Goal: Task Accomplishment & Management: Complete application form

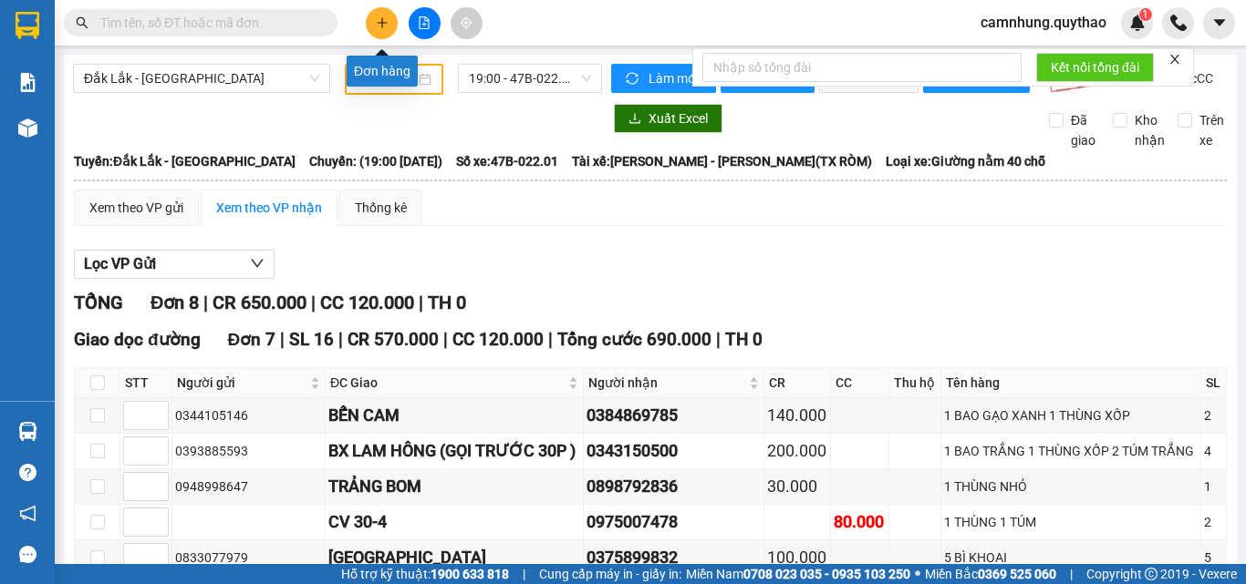
click at [377, 12] on button at bounding box center [382, 23] width 32 height 32
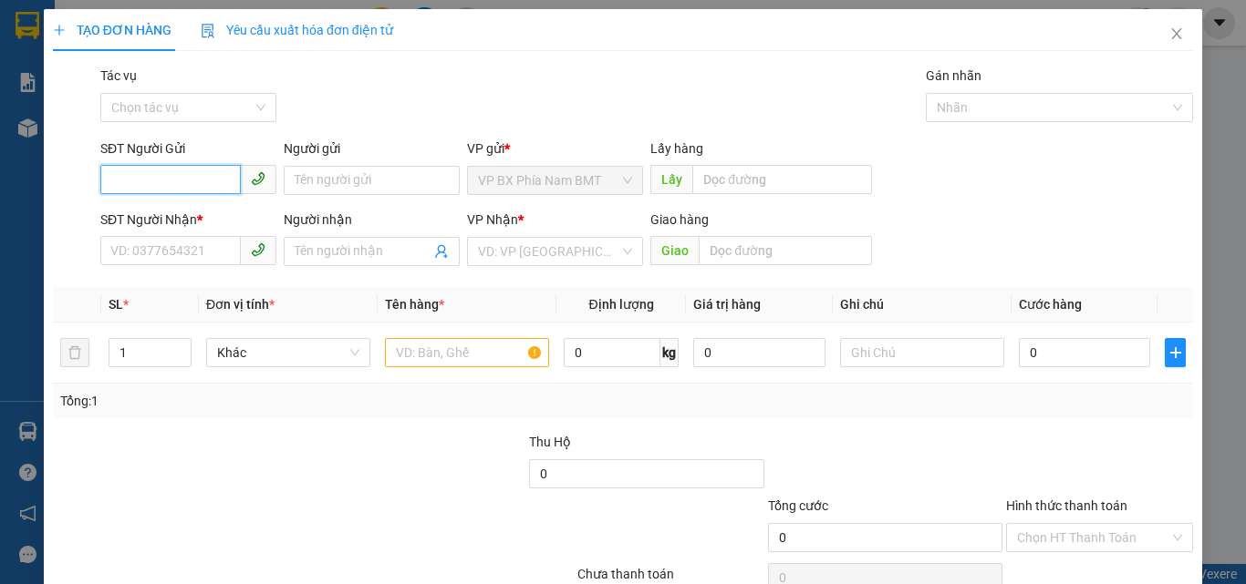
click at [114, 181] on input "SĐT Người Gửi" at bounding box center [170, 179] width 140 height 29
click at [117, 175] on input "SĐT Người Gửi" at bounding box center [170, 179] width 140 height 29
click at [133, 182] on input "SĐT Người Gửi" at bounding box center [170, 179] width 140 height 29
type input "0905159900"
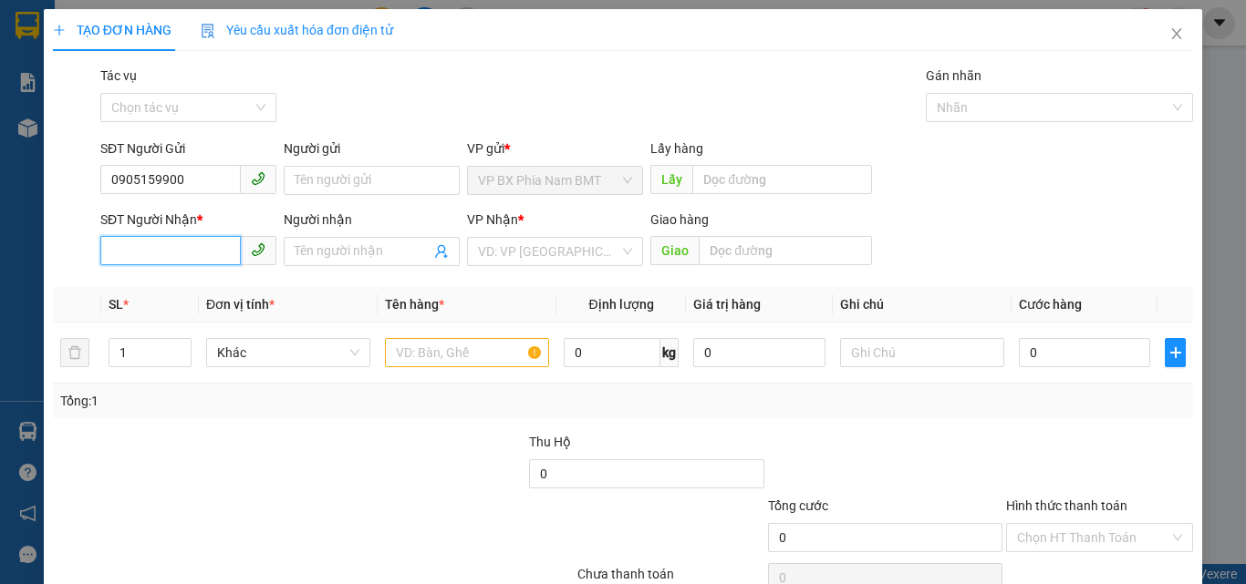
click at [119, 258] on input "SĐT Người Nhận *" at bounding box center [170, 250] width 140 height 29
type input "0356903645"
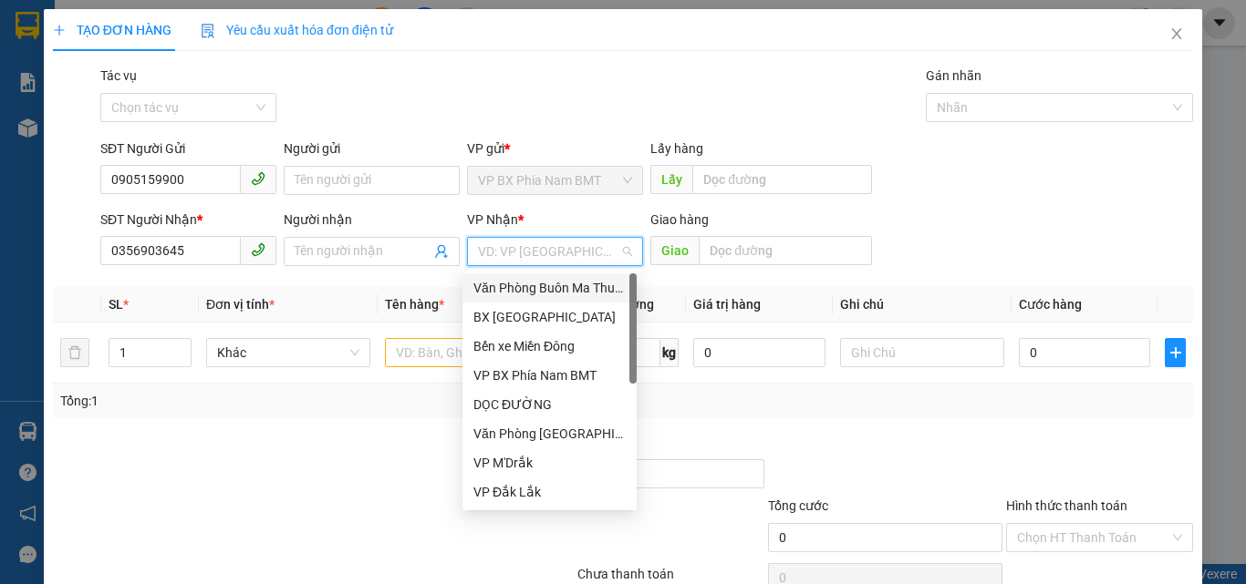
click at [574, 248] on input "search" at bounding box center [548, 251] width 141 height 27
click at [522, 401] on div "DỌC ĐƯỜNG" at bounding box center [549, 405] width 152 height 20
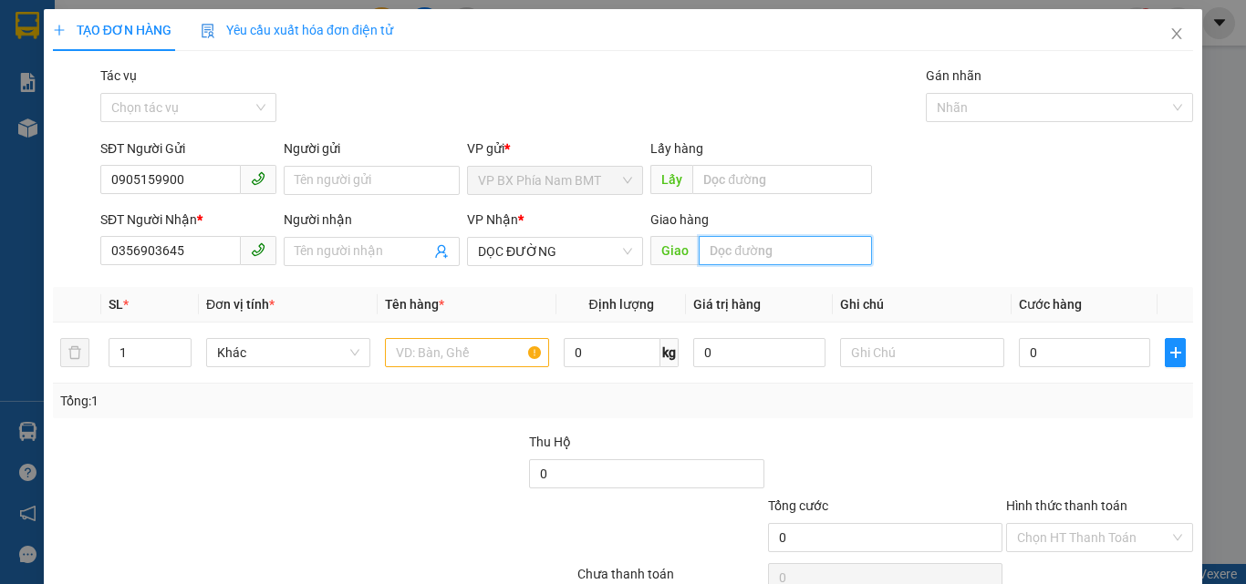
click at [698, 243] on input "text" at bounding box center [784, 250] width 173 height 29
type input "BÙ ĐĂNG"
click at [445, 360] on input "text" at bounding box center [467, 352] width 164 height 29
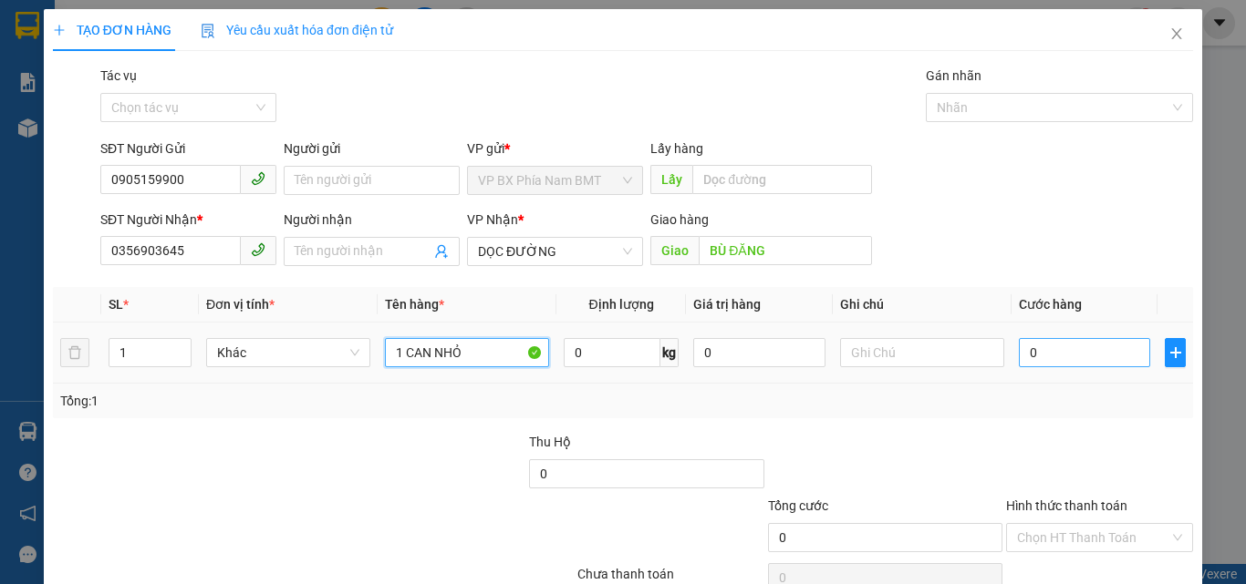
type input "1 CAN NHỎ"
click at [1038, 349] on input "0" at bounding box center [1083, 352] width 131 height 29
click at [1037, 346] on input "0" at bounding box center [1083, 352] width 131 height 29
click at [1020, 353] on input "0" at bounding box center [1083, 352] width 131 height 29
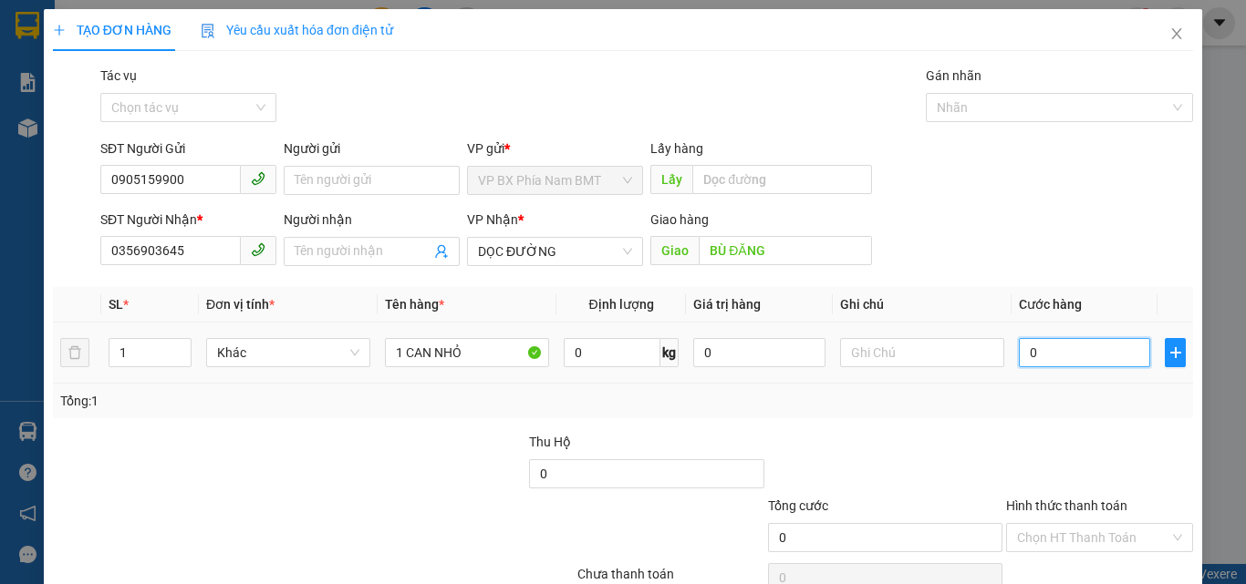
click at [1035, 351] on input "0" at bounding box center [1083, 352] width 131 height 29
type input "04"
type input "4"
type input "0"
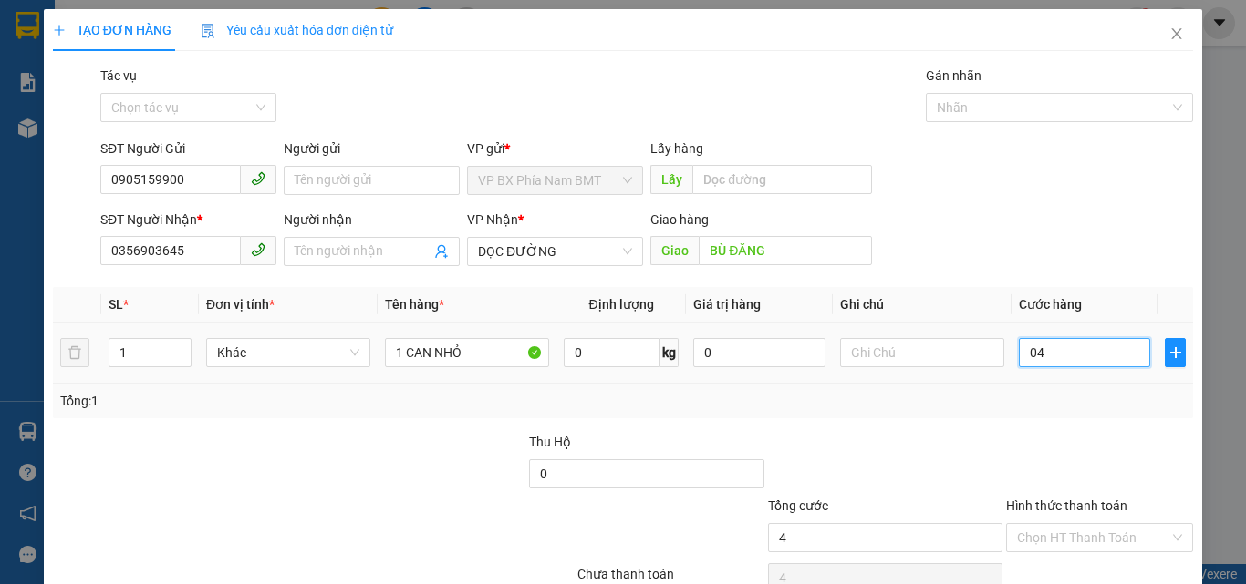
type input "0"
click at [1018, 346] on input "0" at bounding box center [1083, 352] width 131 height 29
type input "40"
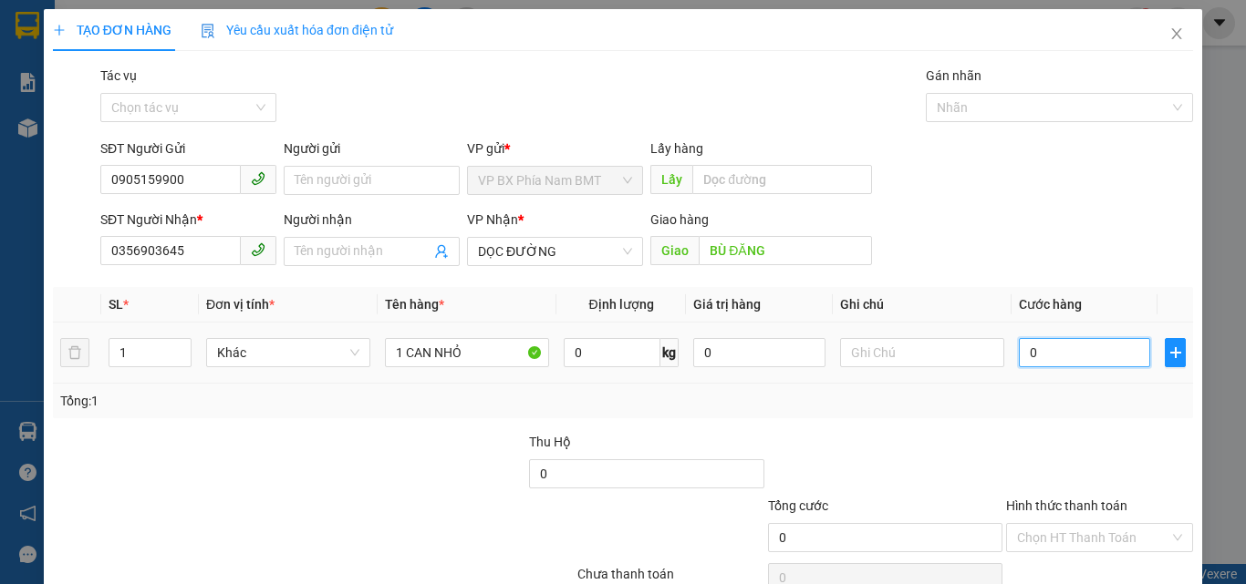
type input "40"
type input "400"
type input "4.000"
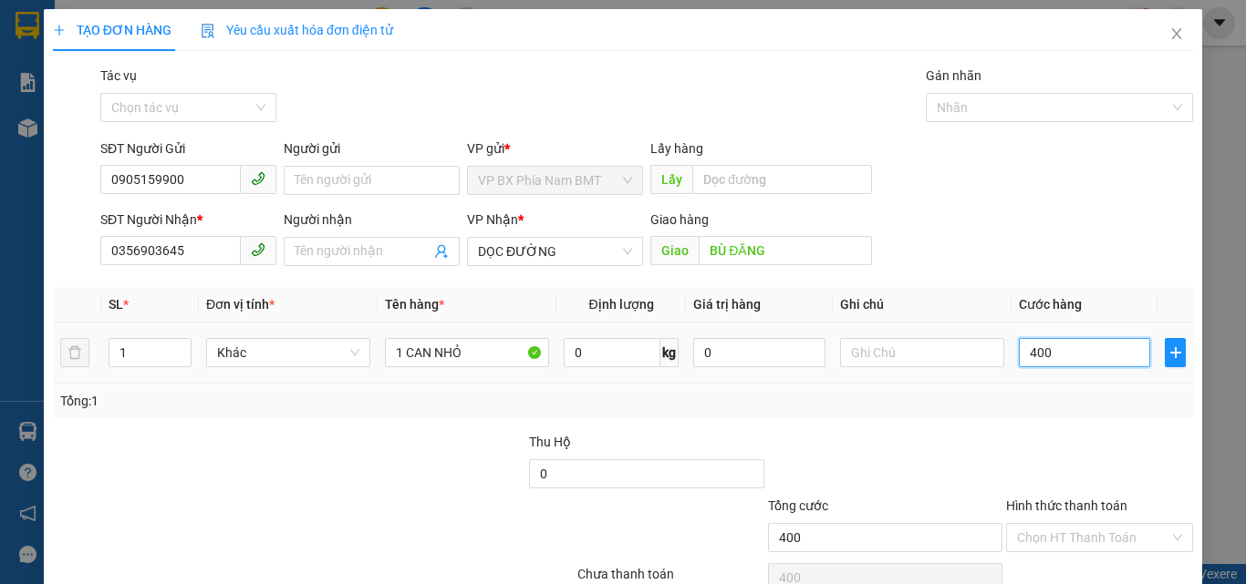
type input "4.000"
type input "40.000"
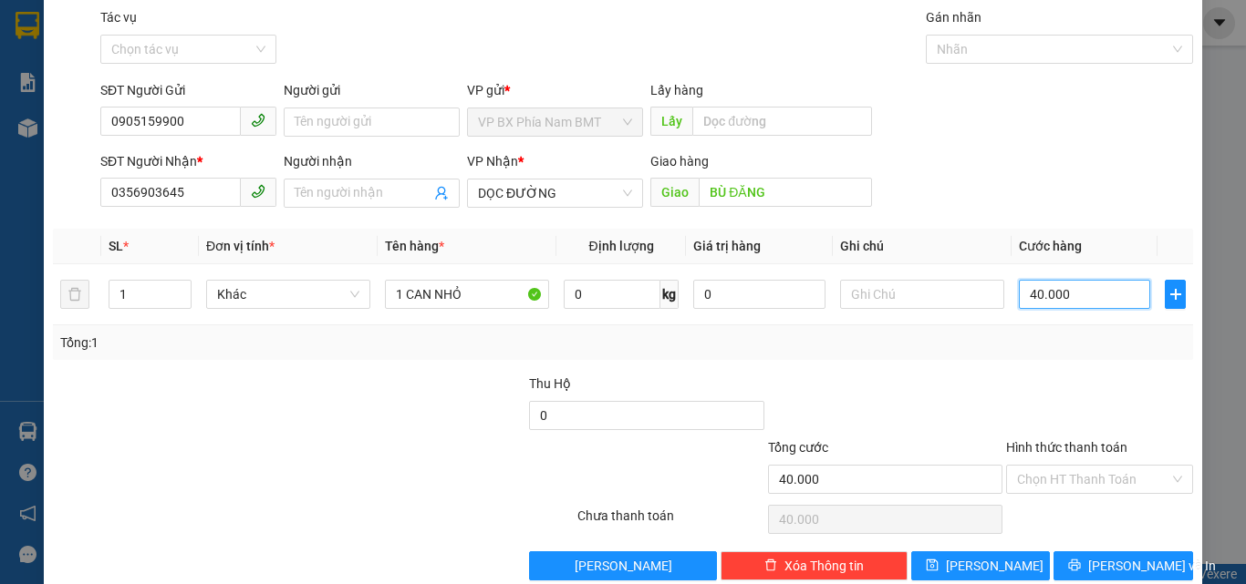
scroll to position [90, 0]
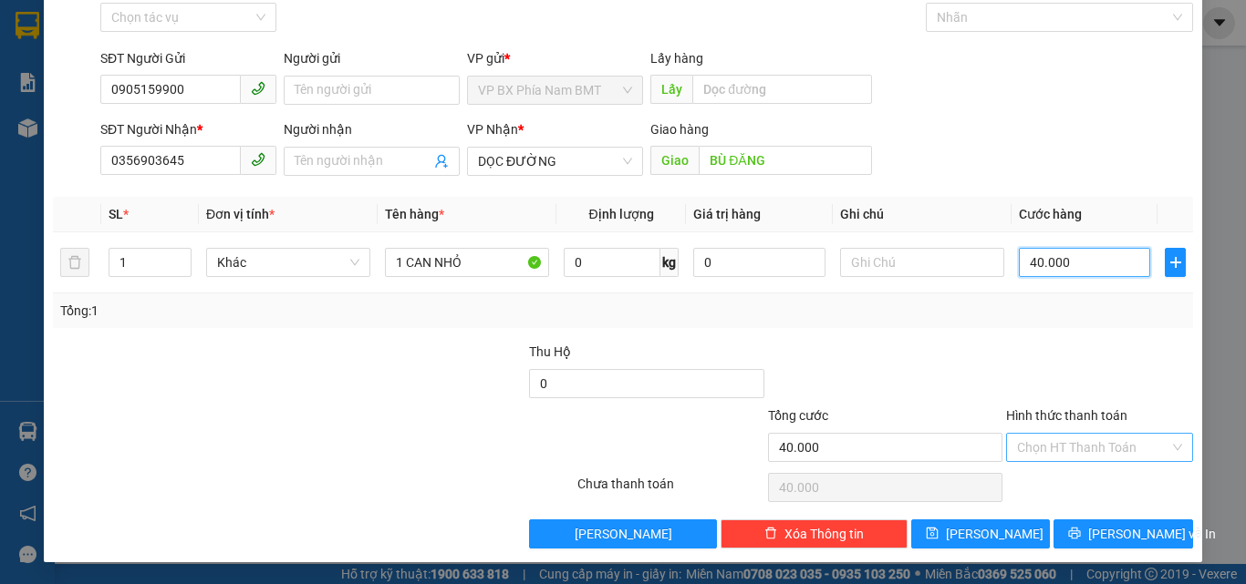
type input "40.000"
click at [1120, 441] on input "Hình thức thanh toán" at bounding box center [1093, 447] width 152 height 27
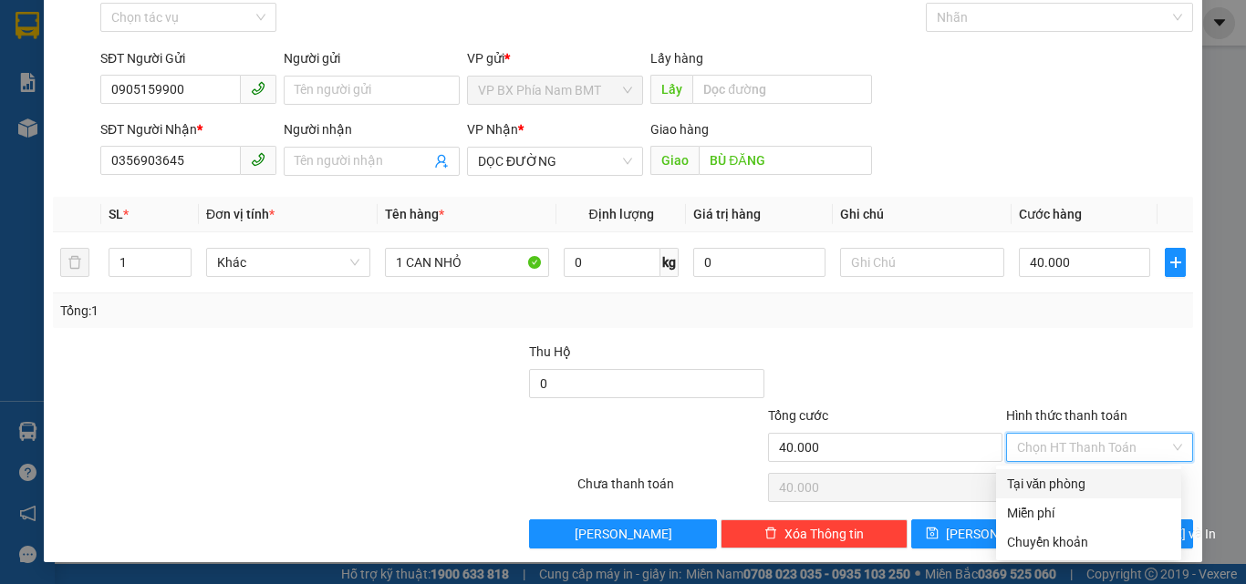
click at [1086, 482] on div "Tại văn phòng" at bounding box center [1088, 484] width 163 height 20
type input "0"
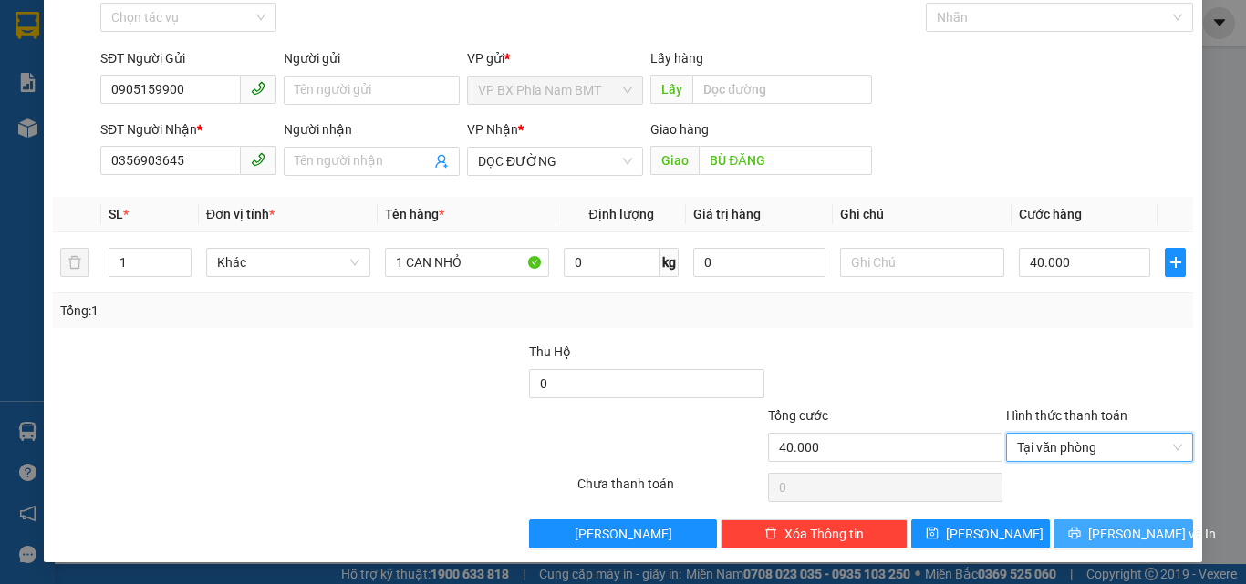
click at [1093, 531] on button "[PERSON_NAME] và In" at bounding box center [1123, 534] width 140 height 29
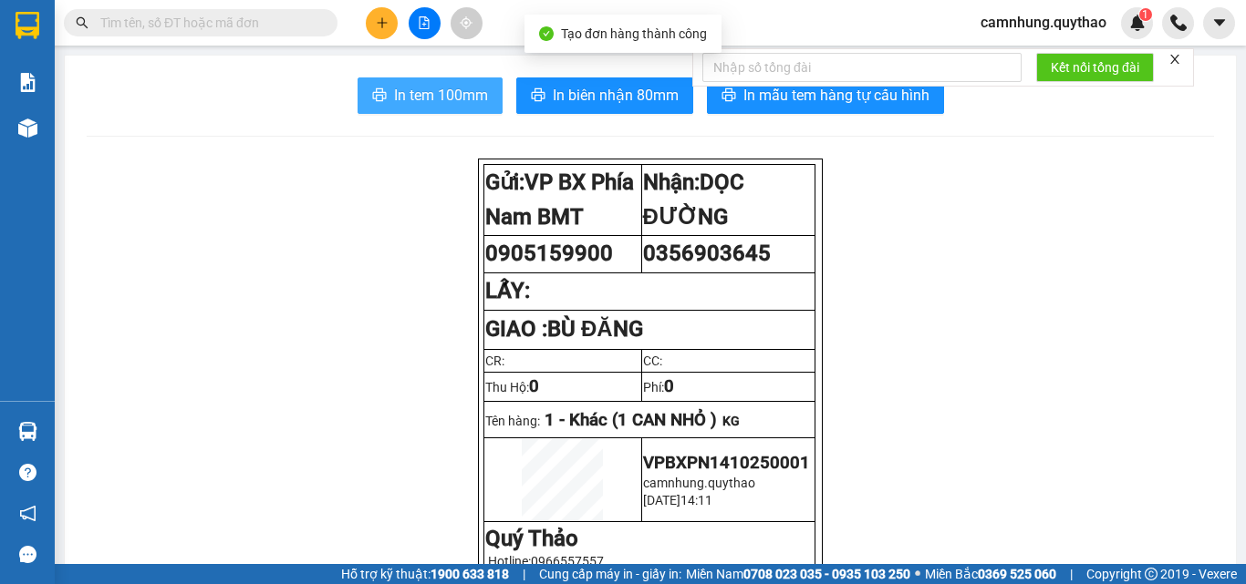
click at [399, 86] on span "In tem 100mm" at bounding box center [441, 95] width 94 height 23
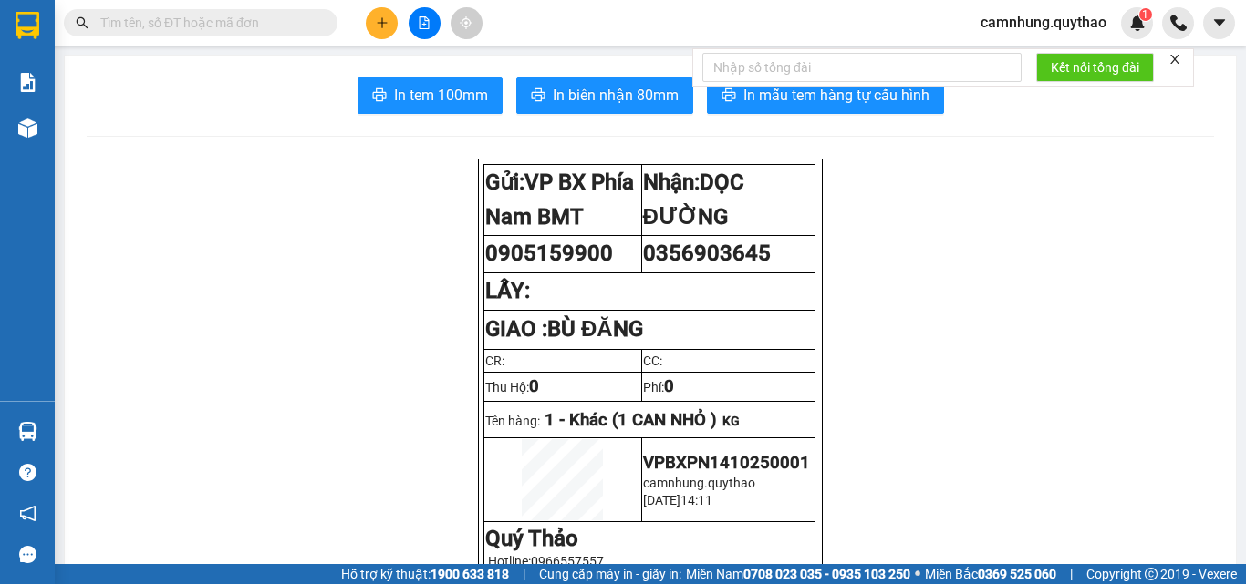
click at [373, 25] on button at bounding box center [382, 23] width 32 height 32
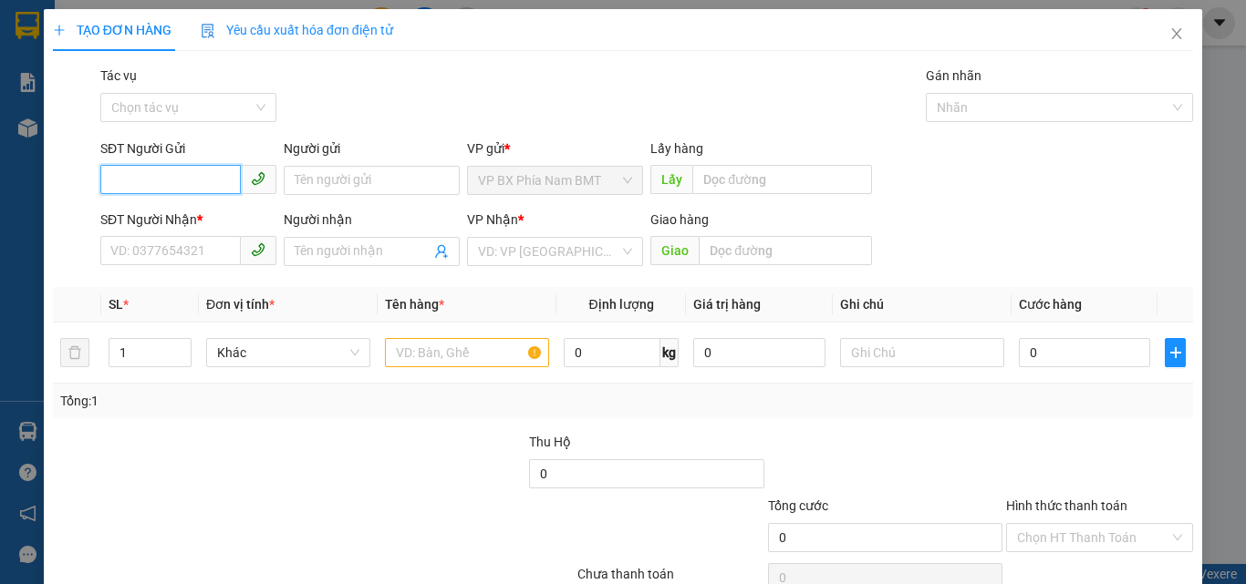
click at [131, 185] on input "SĐT Người Gửi" at bounding box center [170, 179] width 140 height 29
click at [131, 184] on input "SĐT Người Gửi" at bounding box center [170, 179] width 140 height 29
click at [147, 243] on div "0963443008" at bounding box center [186, 246] width 152 height 20
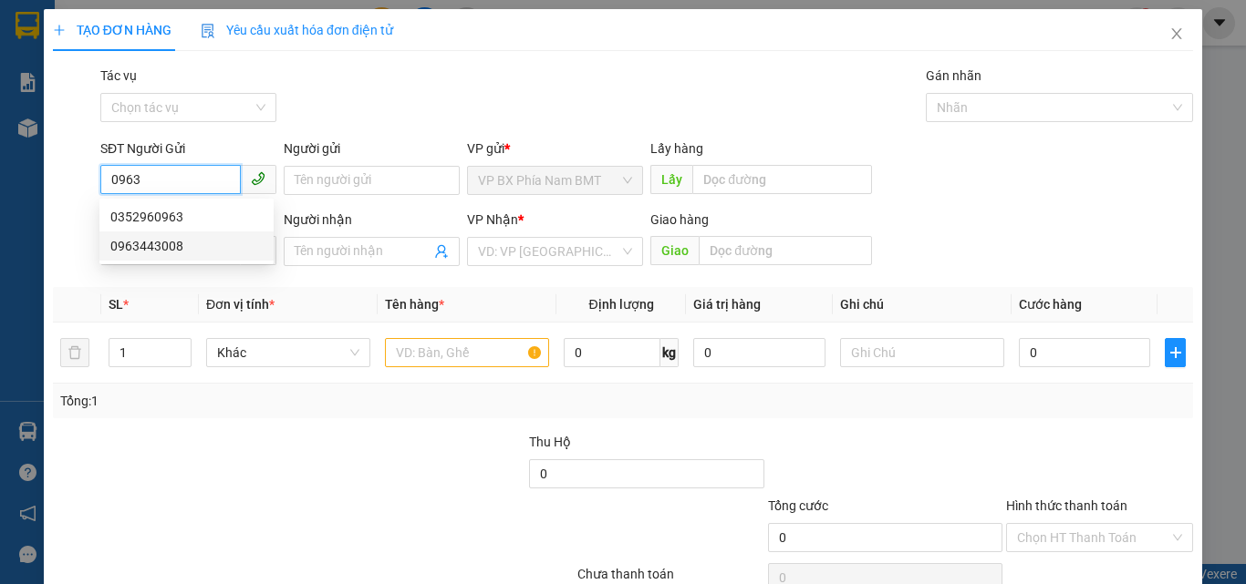
type input "0963443008"
type input "0393096479"
drag, startPoint x: 187, startPoint y: 182, endPoint x: 77, endPoint y: 204, distance: 112.5
click at [77, 204] on form "SĐT Người Gửi 0963443008 Người gửi Tên người gửi VP gửi * VP [PERSON_NAME] Phía…" at bounding box center [623, 206] width 1140 height 135
click at [205, 173] on input "0963443008" at bounding box center [170, 179] width 140 height 29
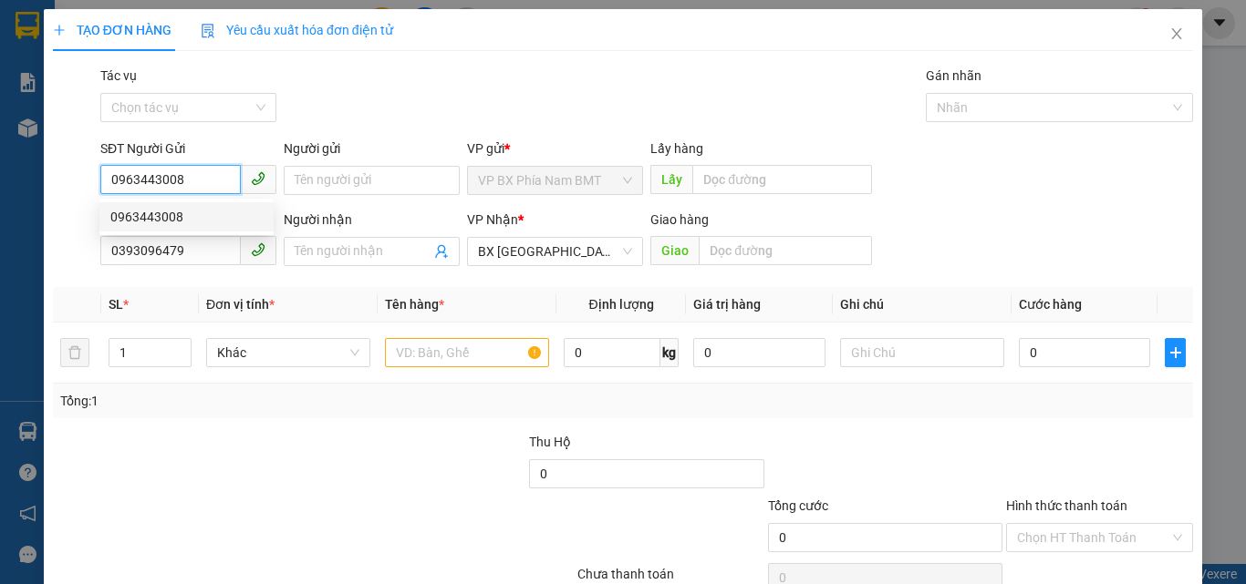
drag, startPoint x: 200, startPoint y: 188, endPoint x: 569, endPoint y: 15, distance: 407.9
click at [28, 152] on div "TẠO ĐƠN HÀNG Yêu cầu xuất hóa đơn điện tử Transit Pickup Surcharge Ids Transit …" at bounding box center [623, 292] width 1246 height 584
type input "0963443008"
click at [1174, 31] on span "Close" at bounding box center [1176, 34] width 51 height 51
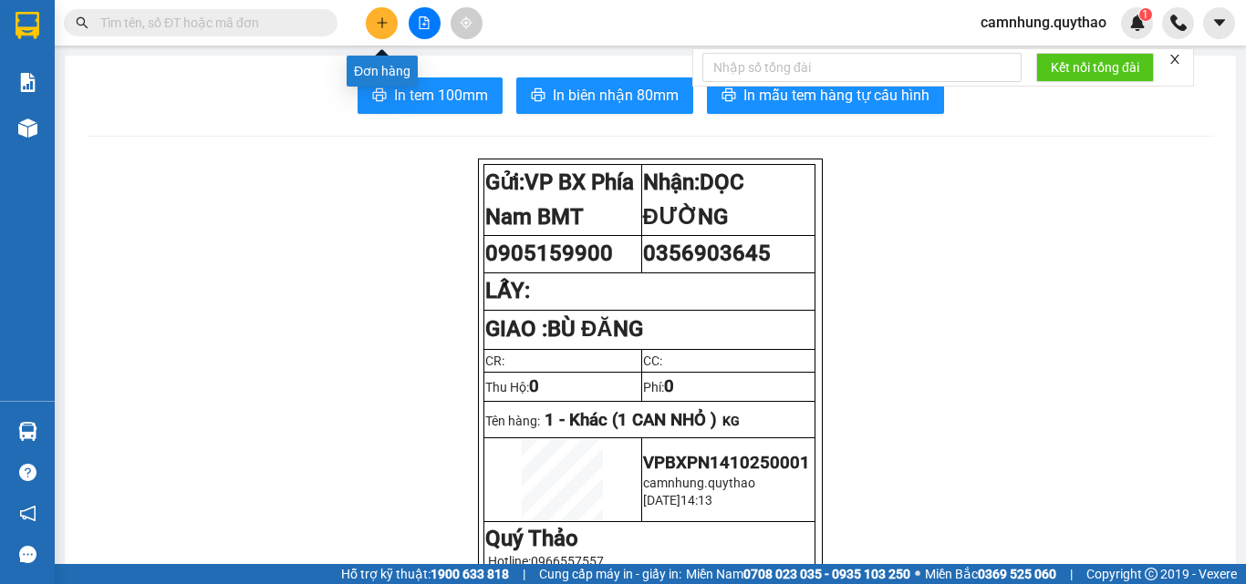
click at [388, 21] on icon "plus" at bounding box center [382, 22] width 13 height 13
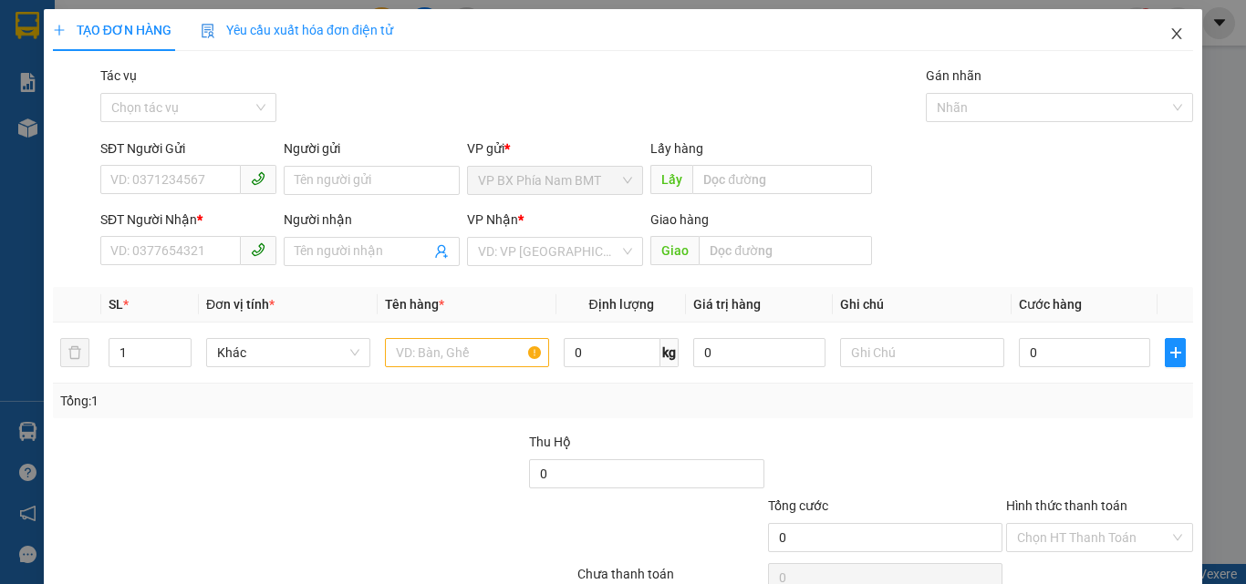
click at [1169, 32] on icon "close" at bounding box center [1176, 33] width 15 height 15
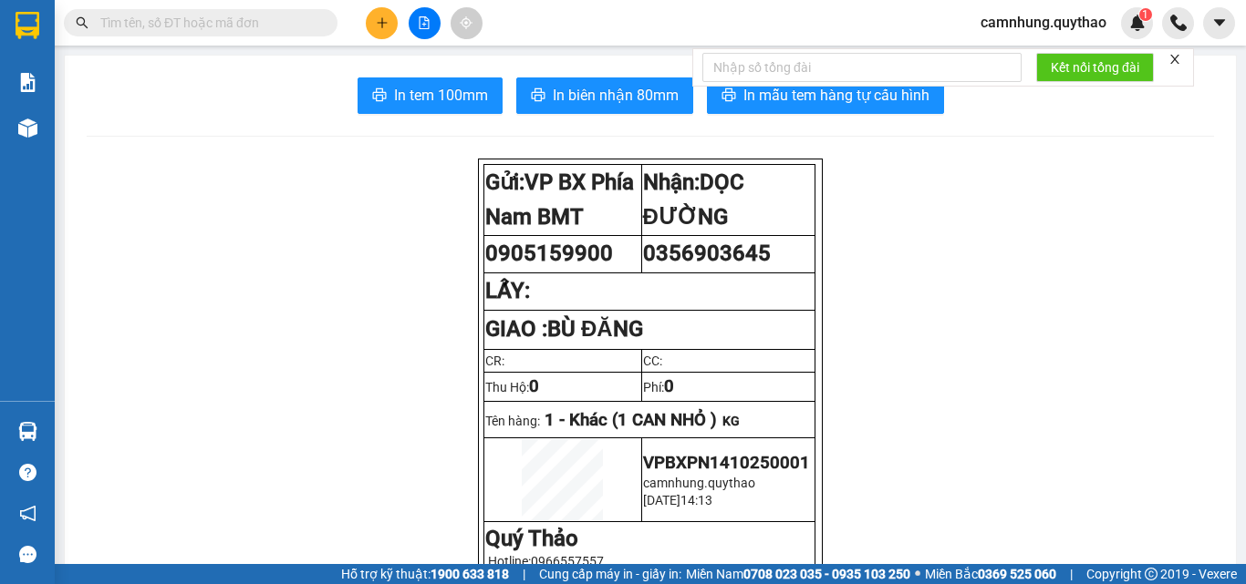
click at [222, 35] on span at bounding box center [201, 22] width 274 height 27
click at [231, 19] on input "text" at bounding box center [207, 23] width 215 height 20
paste input "0963443008"
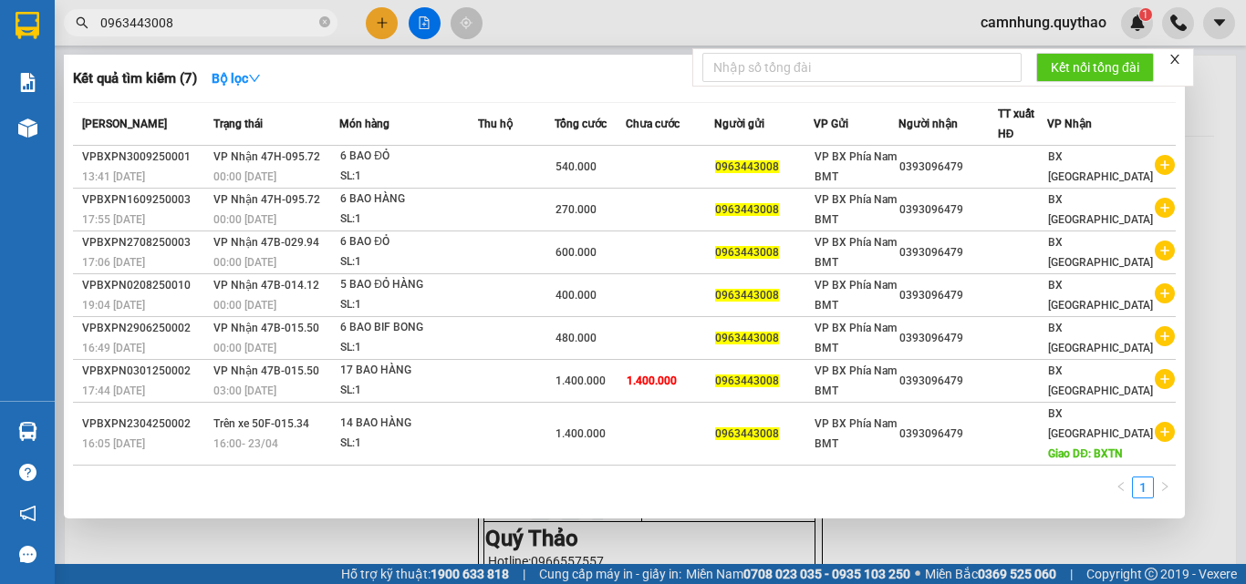
type input "0963443008"
click at [1177, 54] on icon "close" at bounding box center [1174, 59] width 13 height 13
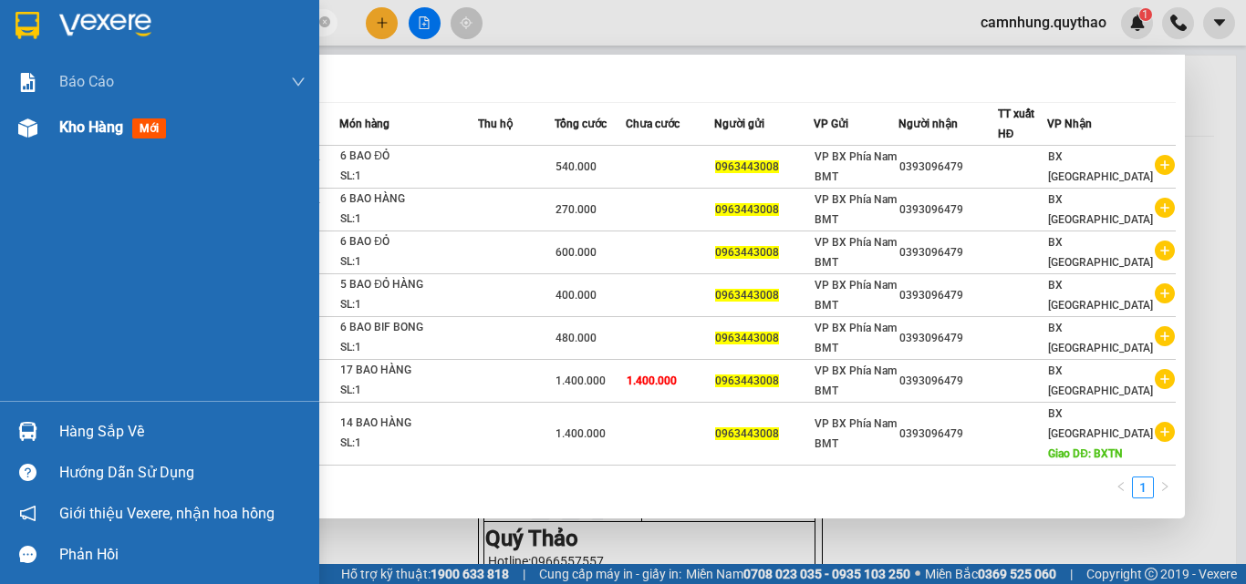
click at [60, 130] on span "Kho hàng" at bounding box center [91, 127] width 64 height 17
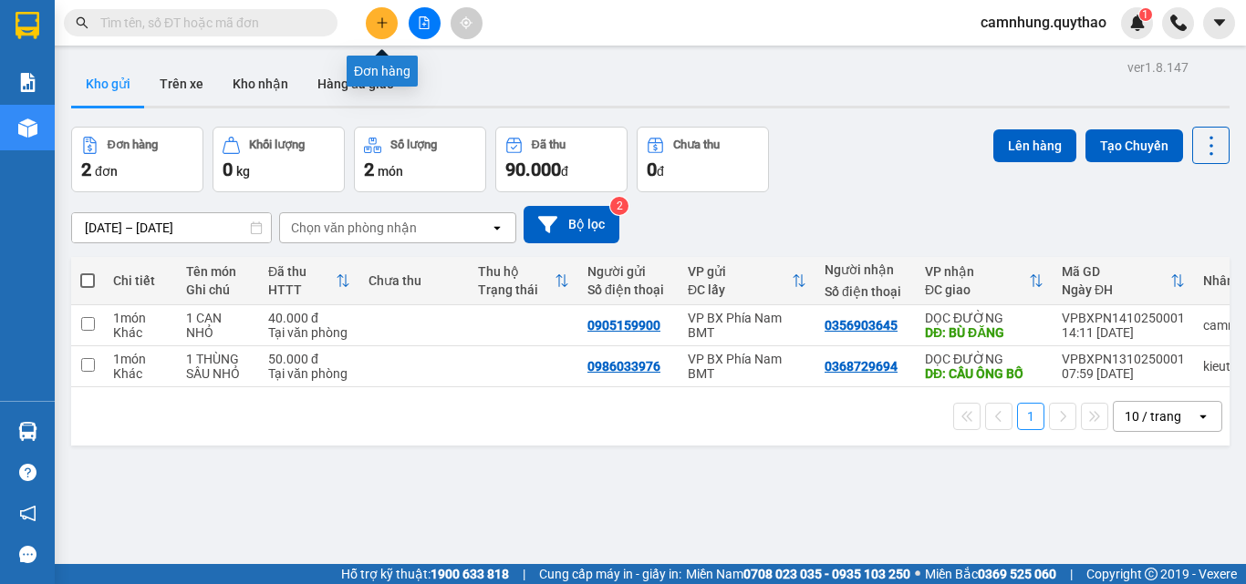
click at [379, 32] on button at bounding box center [382, 23] width 32 height 32
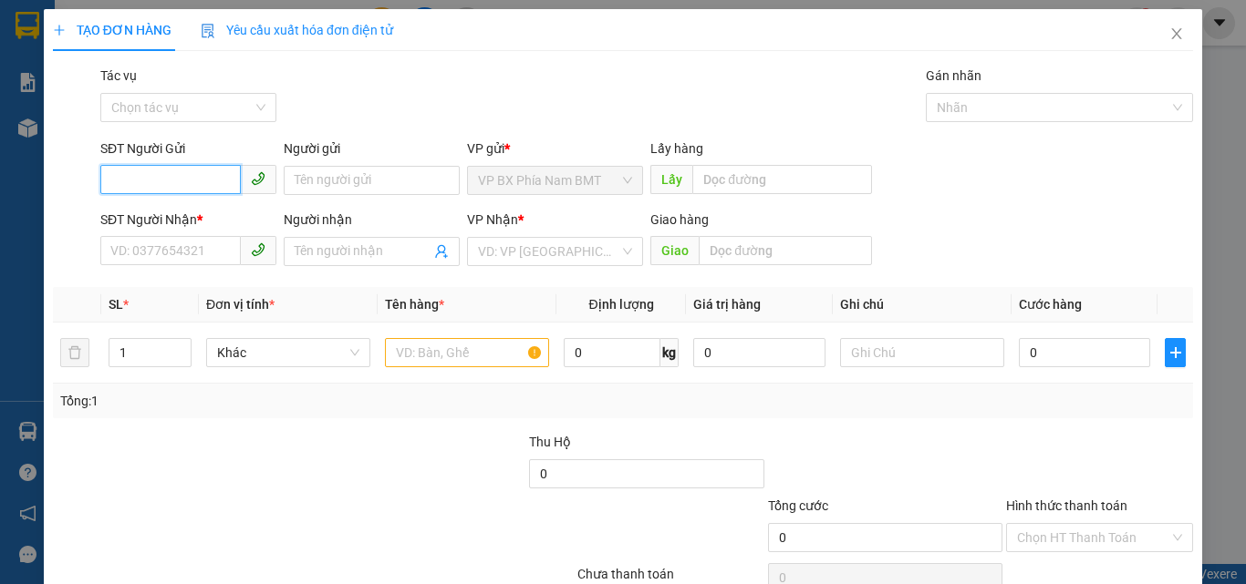
click at [137, 181] on input "SĐT Người Gửi" at bounding box center [170, 179] width 140 height 29
paste input "0963443008"
type input "0963443008"
click at [174, 205] on div "0963443008" at bounding box center [186, 216] width 174 height 29
type input "0393096479"
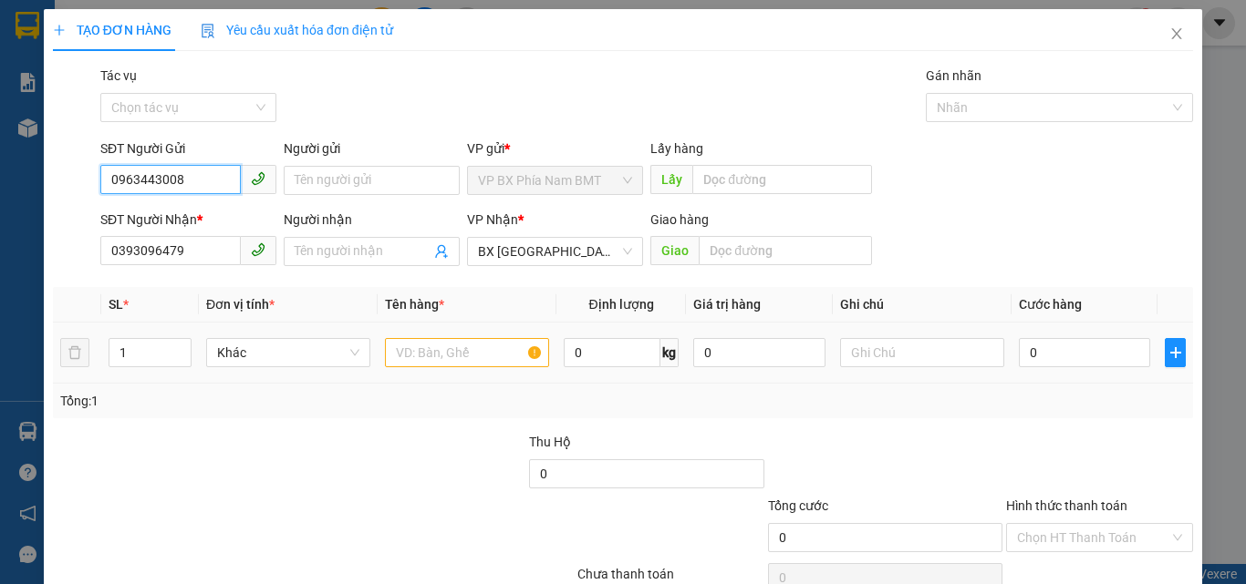
type input "0963443008"
click at [440, 349] on input "text" at bounding box center [467, 352] width 164 height 29
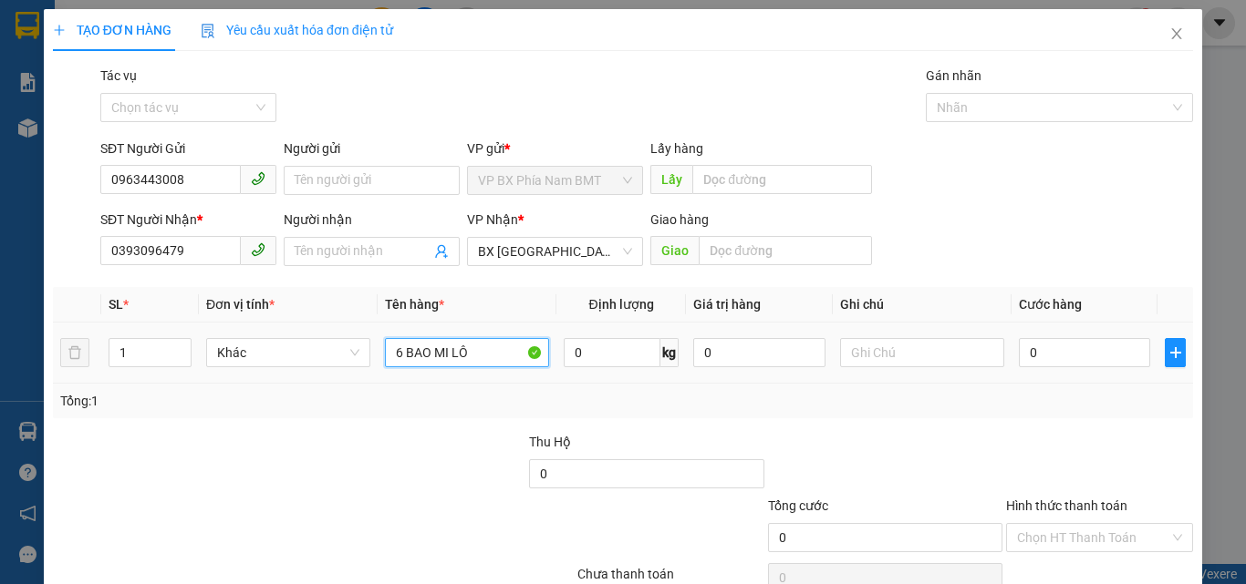
click at [441, 357] on input "6 BAO MI LÔ" at bounding box center [467, 352] width 164 height 29
click at [480, 357] on input "6 BAO NI LÔ" at bounding box center [467, 352] width 164 height 29
type input "6 BAO NI LÔNG"
click at [1049, 346] on input "0" at bounding box center [1083, 352] width 131 height 29
type input "4"
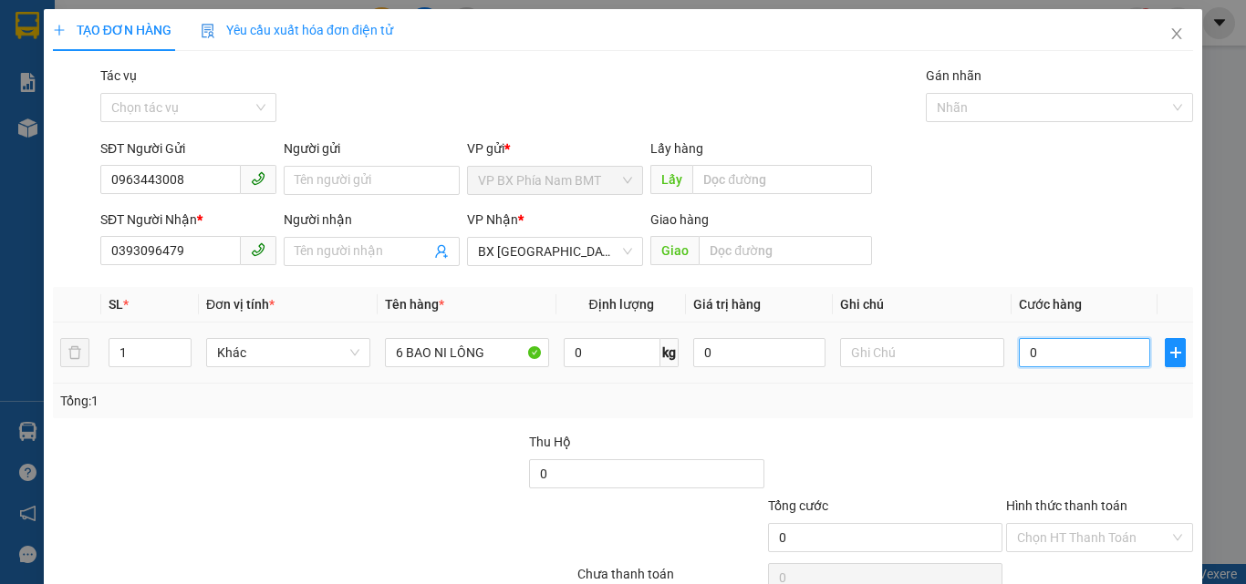
type input "4"
type input "45"
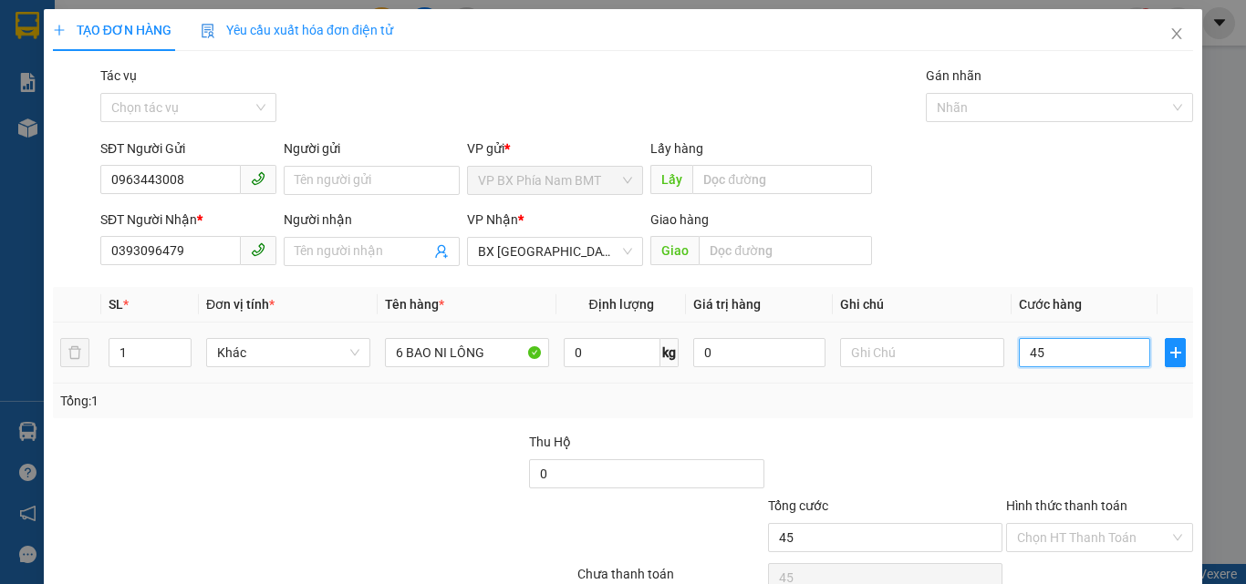
type input "4"
type input "0"
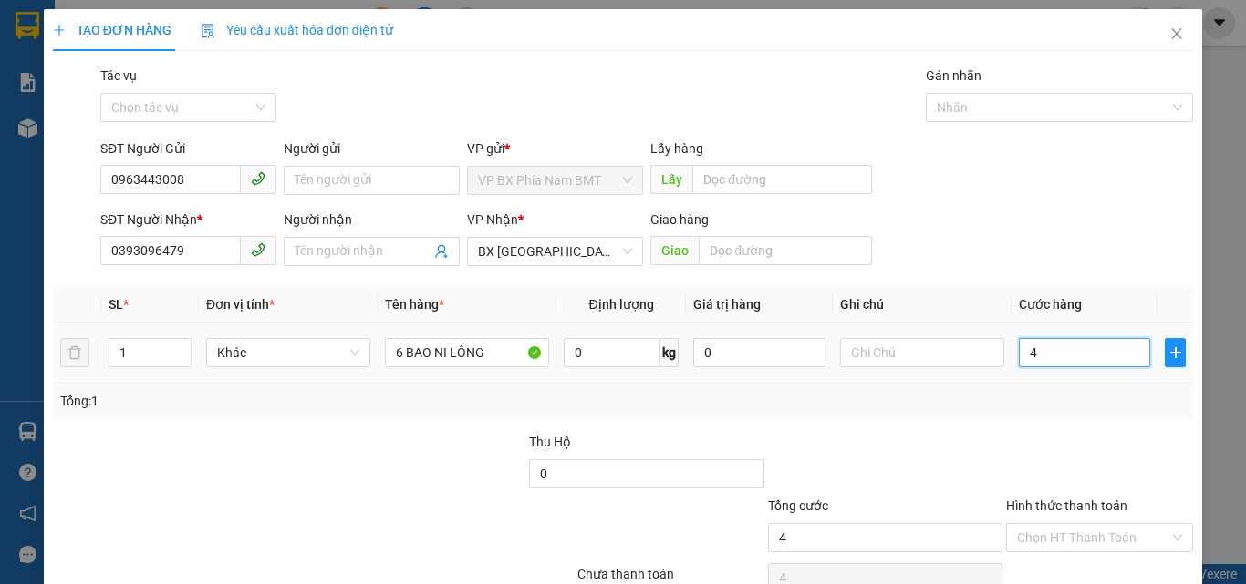
type input "0"
type input "05"
type input "5"
type input "054"
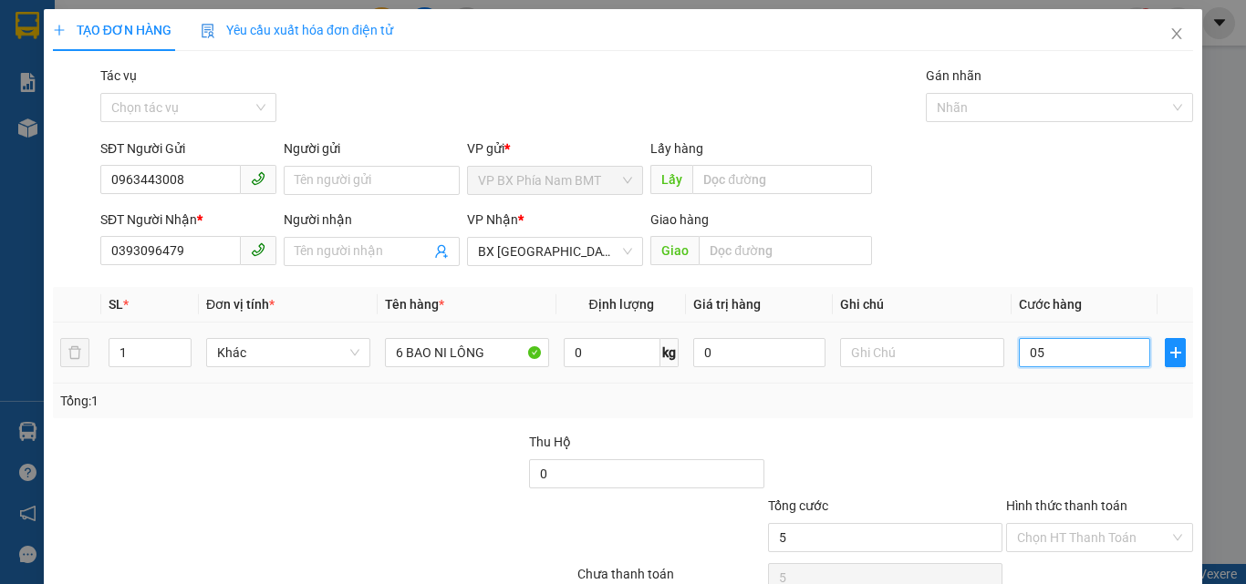
type input "54"
type input "05"
type input "5"
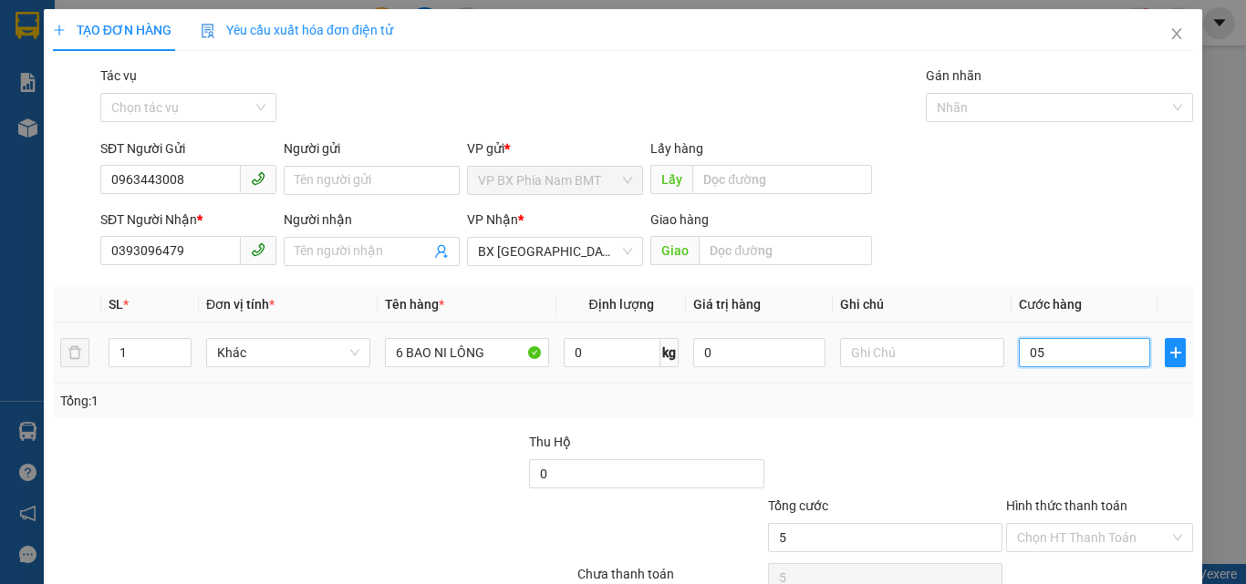
type input "0"
click at [1018, 354] on input "0" at bounding box center [1083, 352] width 131 height 29
type input "50"
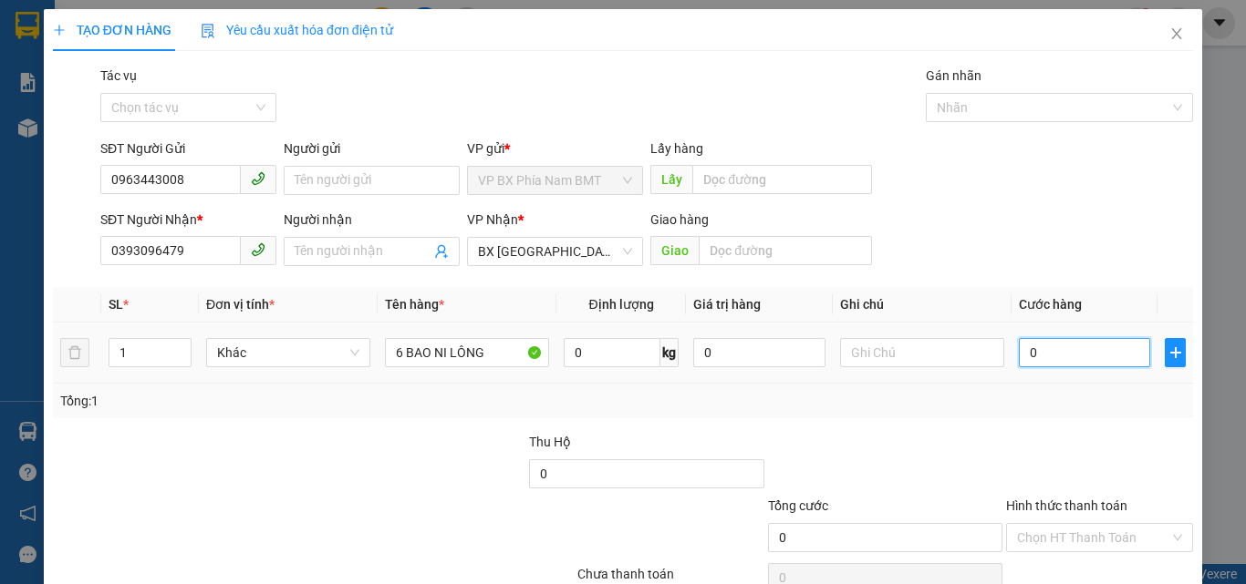
type input "50"
type input "540"
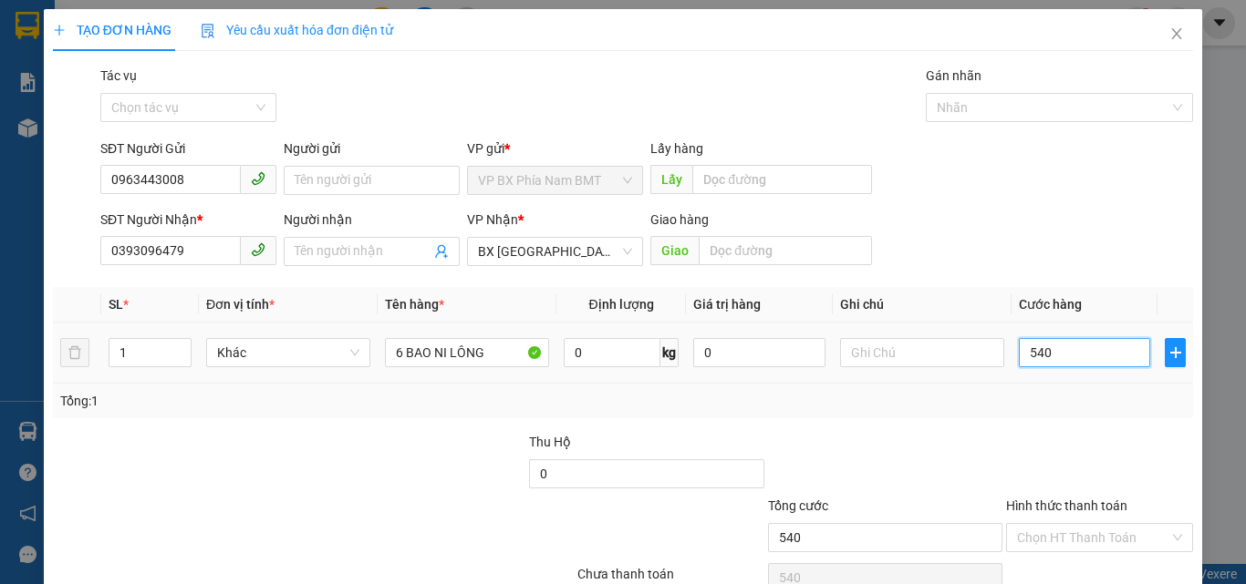
type input "5.400"
type input "54.000"
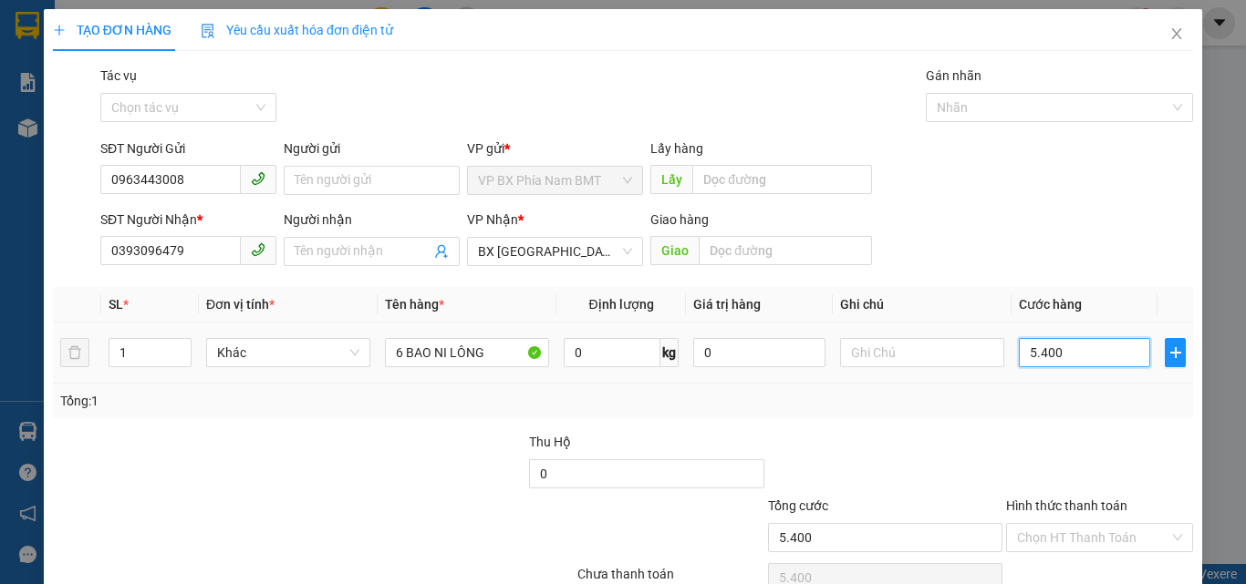
type input "54.000"
type input "540.000"
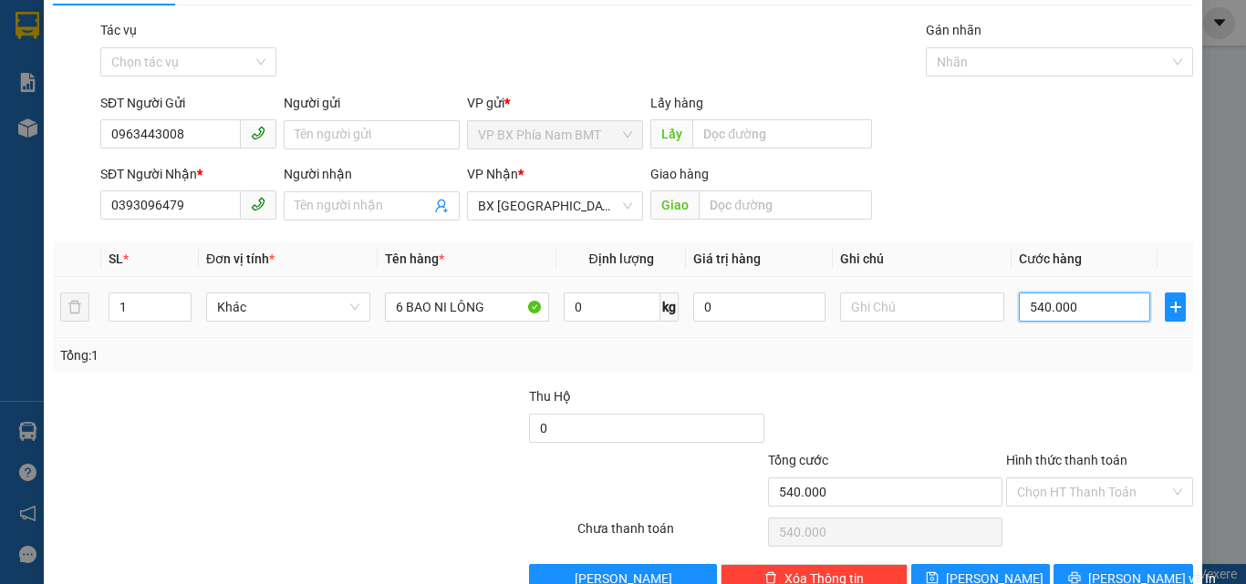
scroll to position [90, 0]
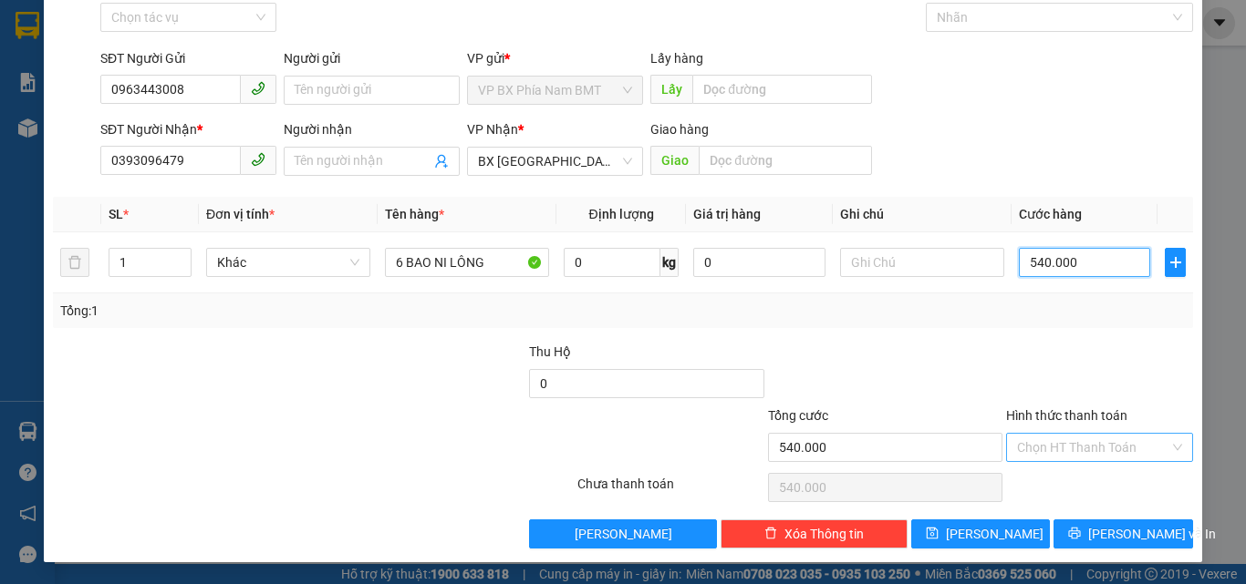
type input "540.000"
click at [1057, 442] on input "Hình thức thanh toán" at bounding box center [1093, 447] width 152 height 27
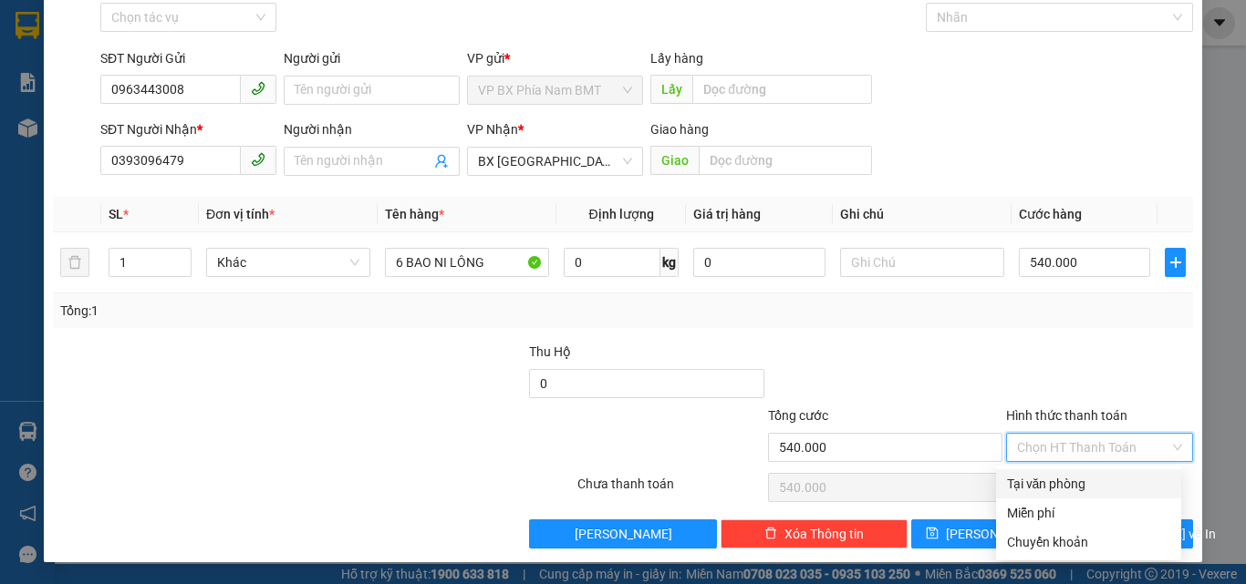
click at [1060, 481] on div "Tại văn phòng" at bounding box center [1088, 484] width 163 height 20
type input "0"
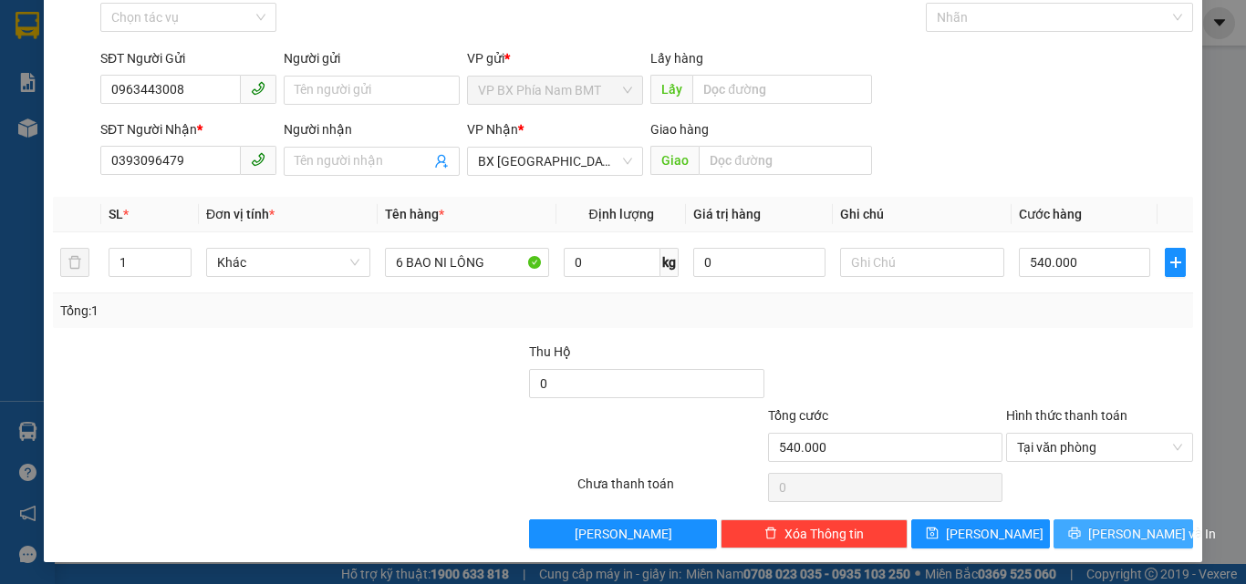
click at [1111, 537] on span "[PERSON_NAME] và In" at bounding box center [1152, 534] width 128 height 20
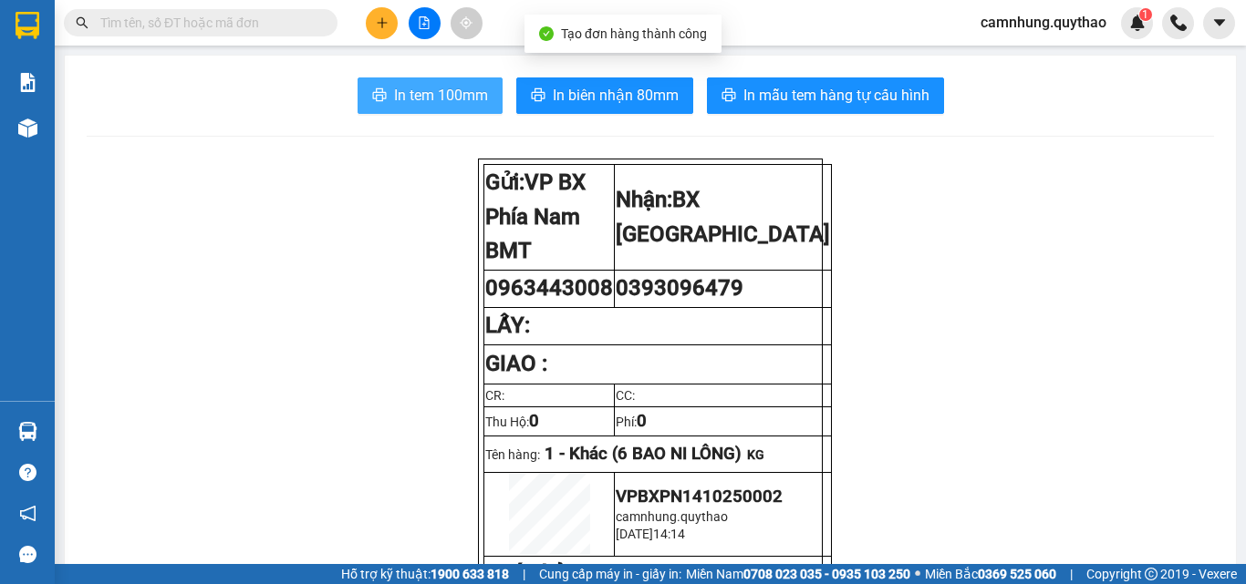
click at [440, 98] on span "In tem 100mm" at bounding box center [441, 95] width 94 height 23
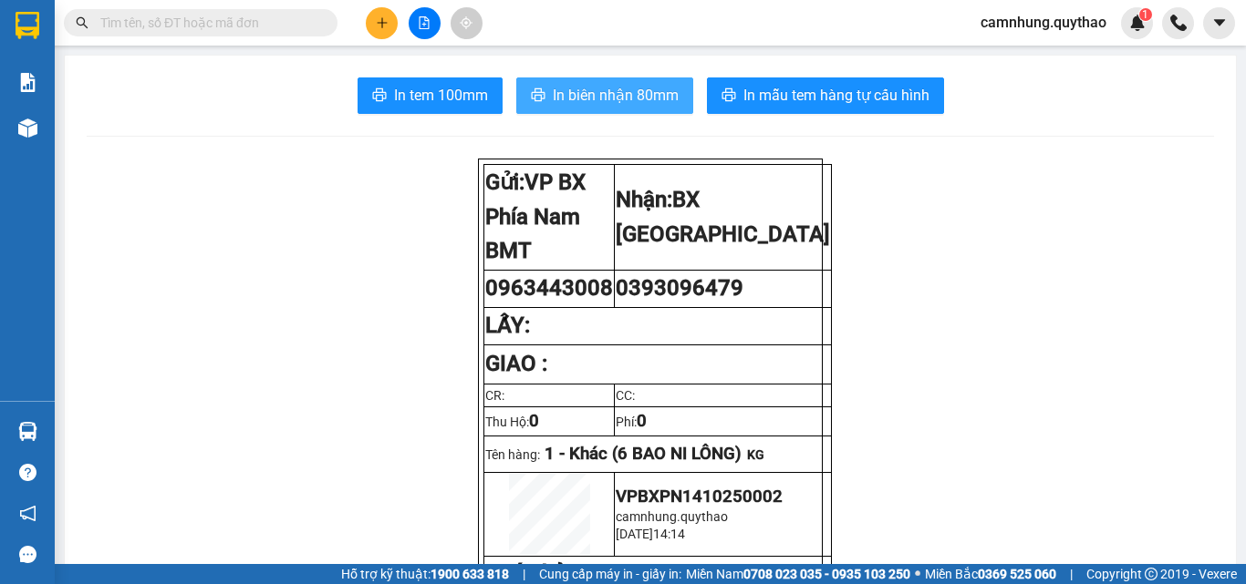
click at [600, 107] on span "In biên nhận 80mm" at bounding box center [616, 95] width 126 height 23
